Goal: Find specific fact: Find specific page/section

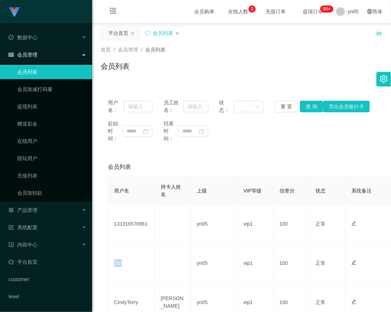
click at [115, 260] on td "Zizi" at bounding box center [131, 262] width 47 height 39
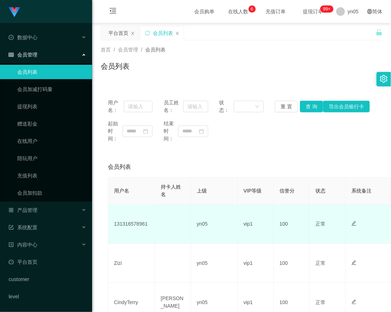
click at [128, 224] on td "131316578961" at bounding box center [131, 223] width 47 height 39
copy td "131316578961"
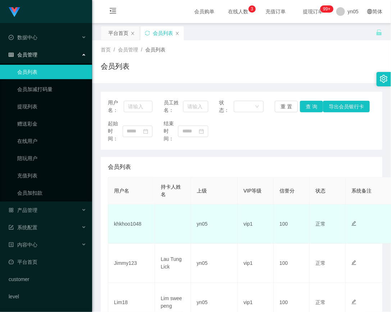
click at [122, 220] on td "khkhoo1048" at bounding box center [131, 223] width 47 height 39
copy td "khkhoo1048"
